Goal: Find specific page/section: Find specific page/section

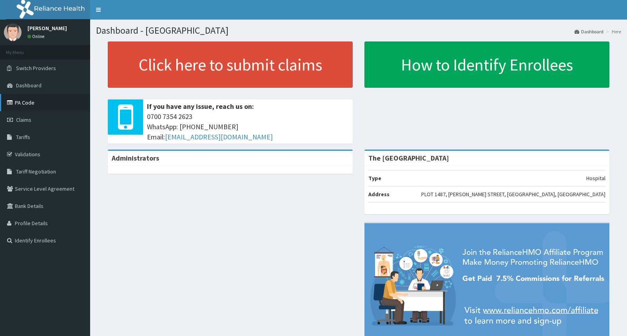
click at [25, 99] on link "PA Code" at bounding box center [45, 102] width 90 height 17
